Goal: Information Seeking & Learning: Find specific page/section

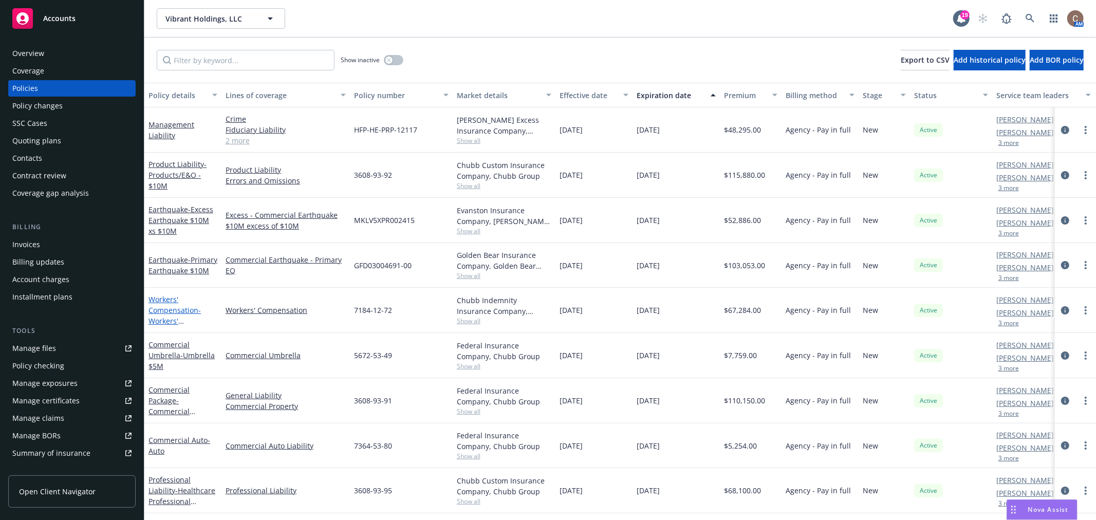
click at [167, 316] on span "- Workers' Compensation" at bounding box center [175, 320] width 52 height 31
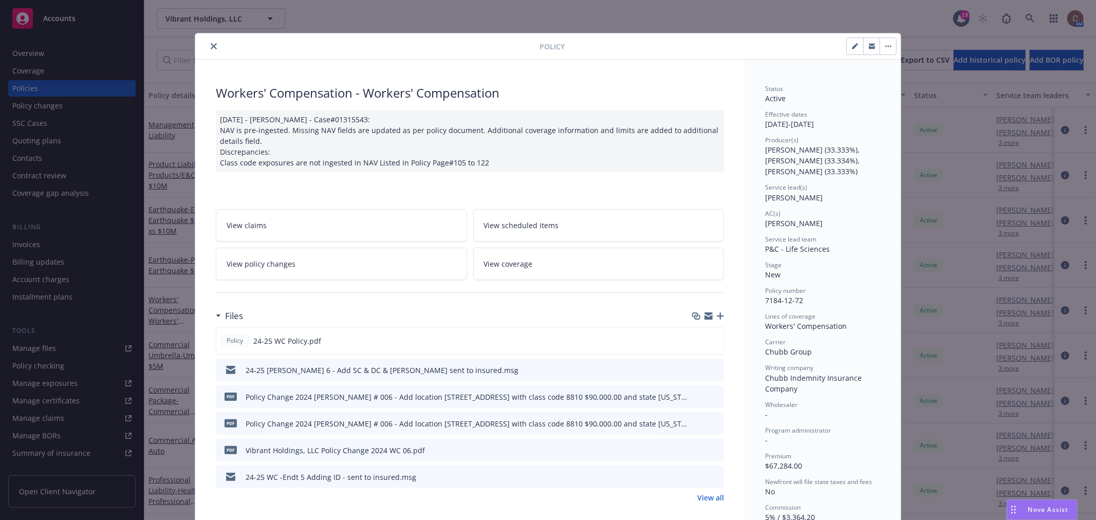
click at [214, 48] on button "close" at bounding box center [214, 46] width 12 height 12
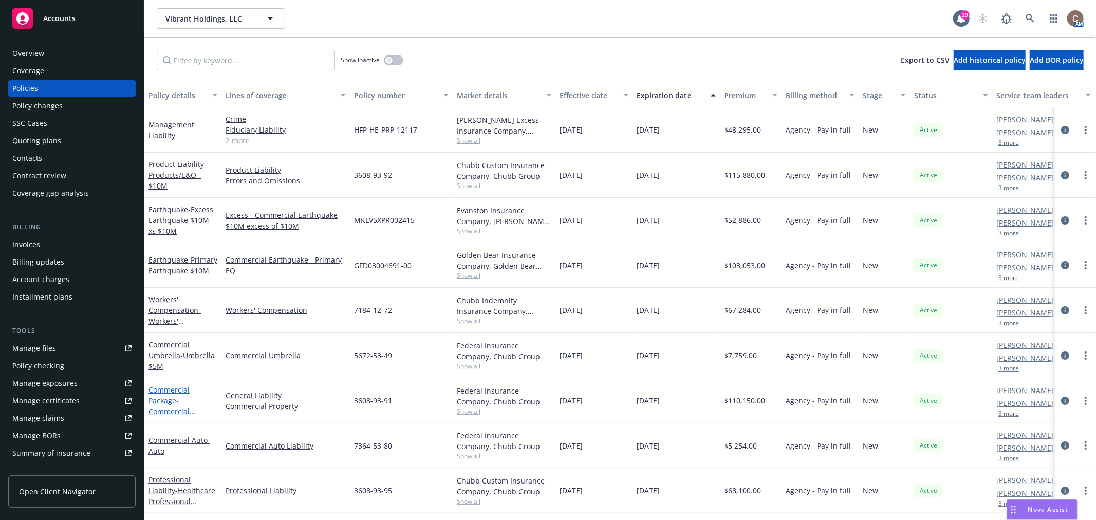
click at [165, 396] on link "Commercial Package - Commercial Package" at bounding box center [169, 406] width 41 height 42
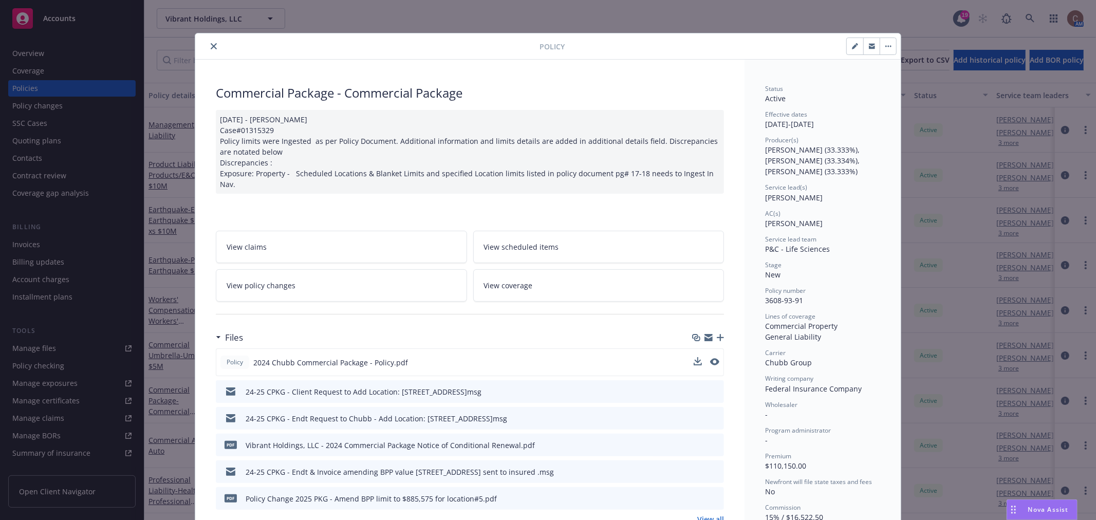
click at [710, 357] on button at bounding box center [714, 362] width 9 height 11
click at [711, 358] on icon "preview file" at bounding box center [713, 361] width 9 height 7
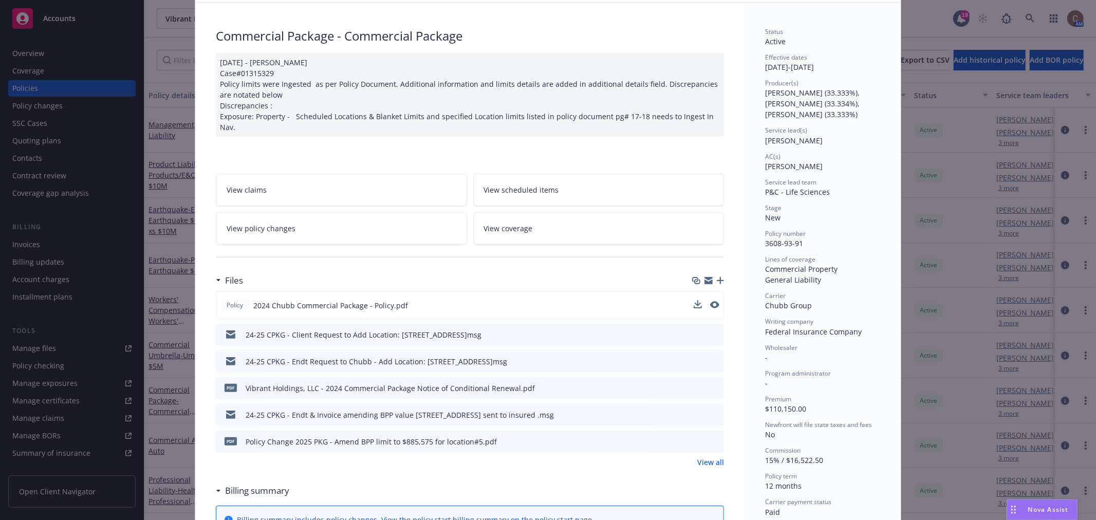
click at [710, 457] on link "View all" at bounding box center [710, 462] width 27 height 11
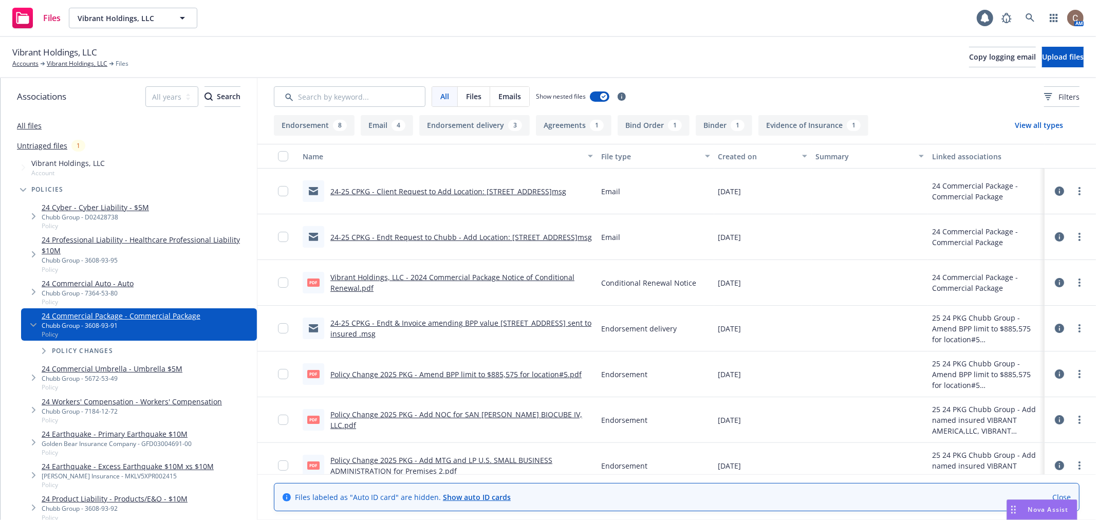
click at [475, 122] on button "Endorsement delivery 3" at bounding box center [474, 125] width 110 height 21
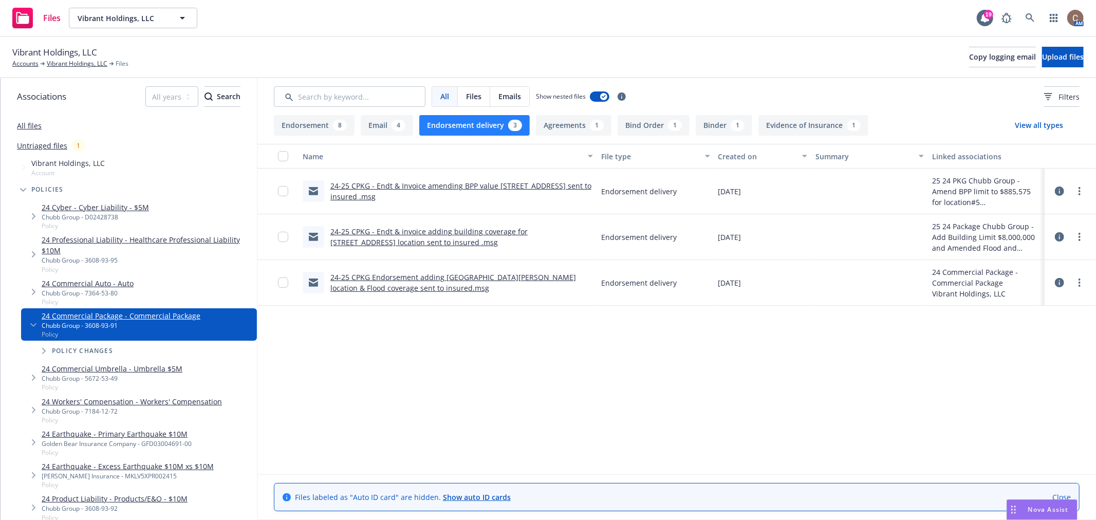
click at [323, 121] on button "Endorsement 8" at bounding box center [314, 125] width 81 height 21
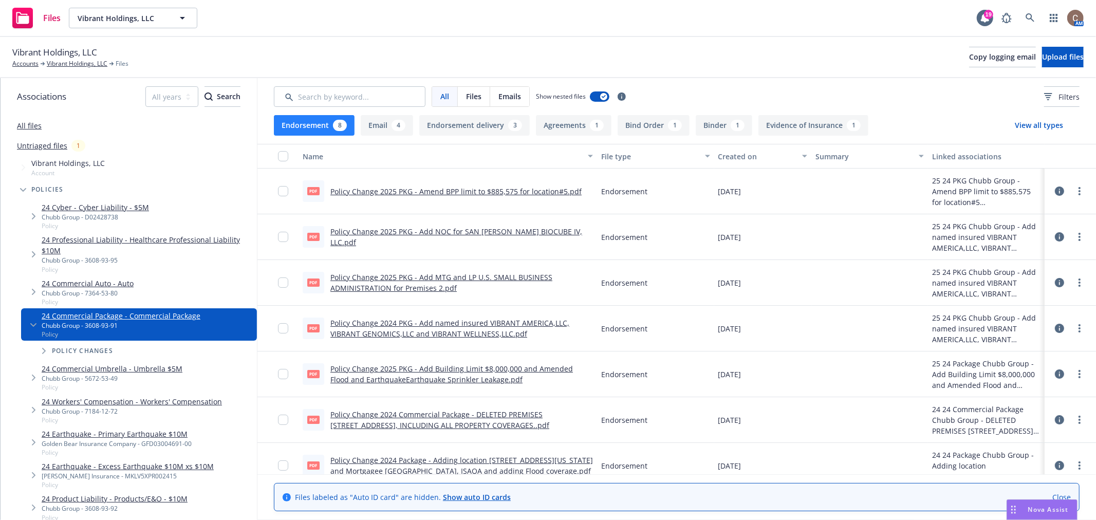
click at [474, 187] on link "Policy Change 2025 PKG - Amend BPP limit to $885,575 for location#5.pdf" at bounding box center [455, 192] width 251 height 10
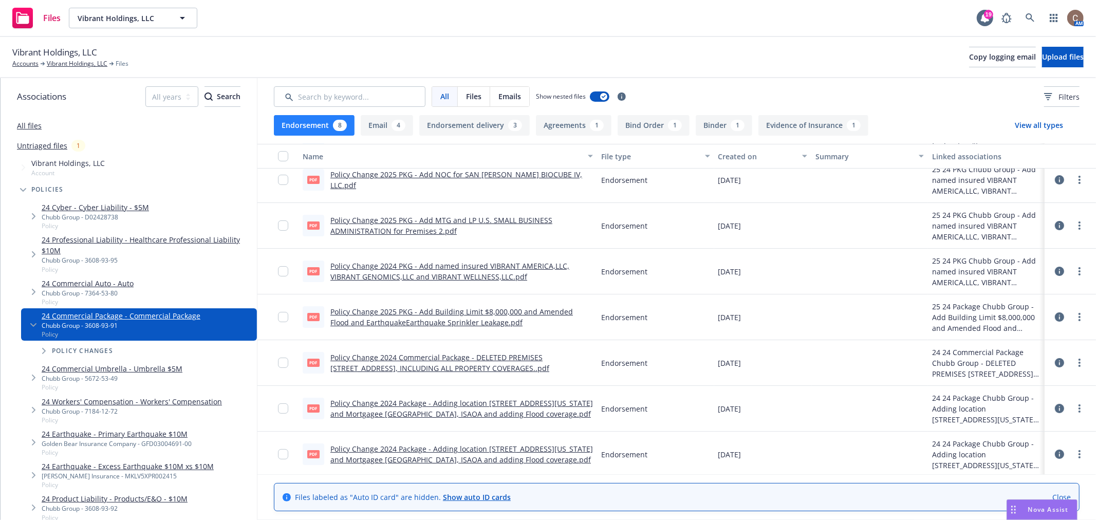
scroll to position [60, 0]
click at [468, 309] on link "Policy Change 2025 PKG - Add Building Limit $8,000,000 and Amended Flood and Ea…" at bounding box center [451, 314] width 243 height 21
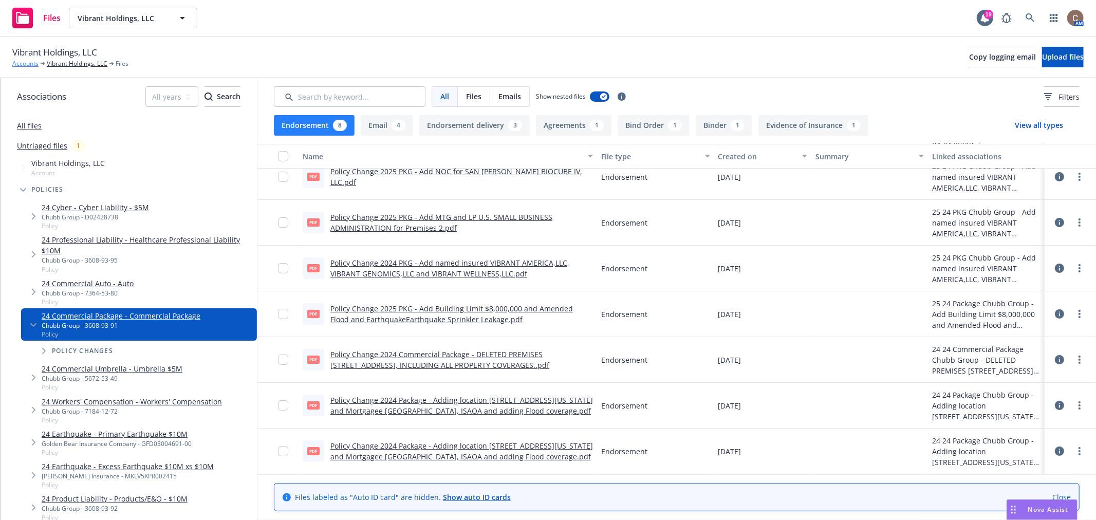
click at [29, 65] on link "Accounts" at bounding box center [25, 63] width 26 height 9
